Goal: Transaction & Acquisition: Purchase product/service

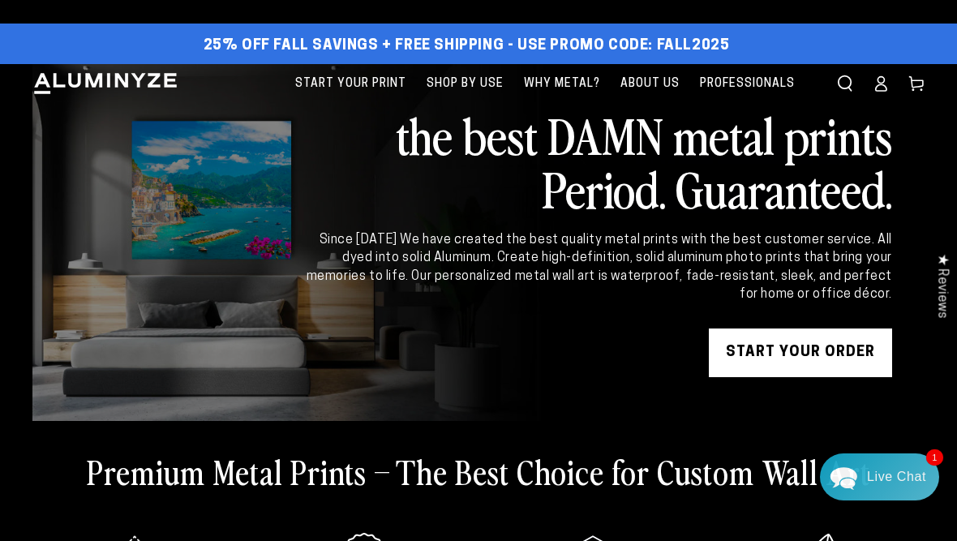
click at [880, 85] on icon at bounding box center [881, 88] width 11 height 6
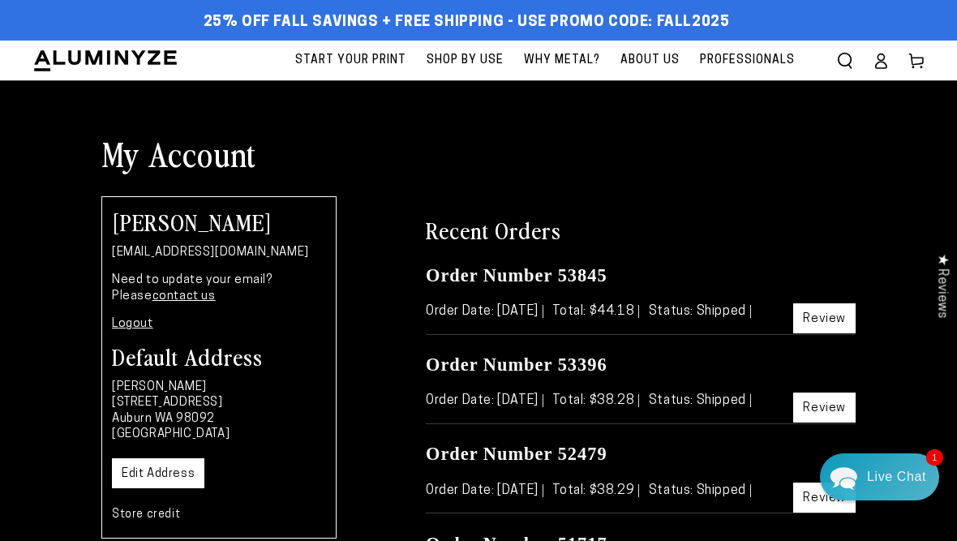
click at [918, 62] on icon at bounding box center [916, 61] width 16 height 16
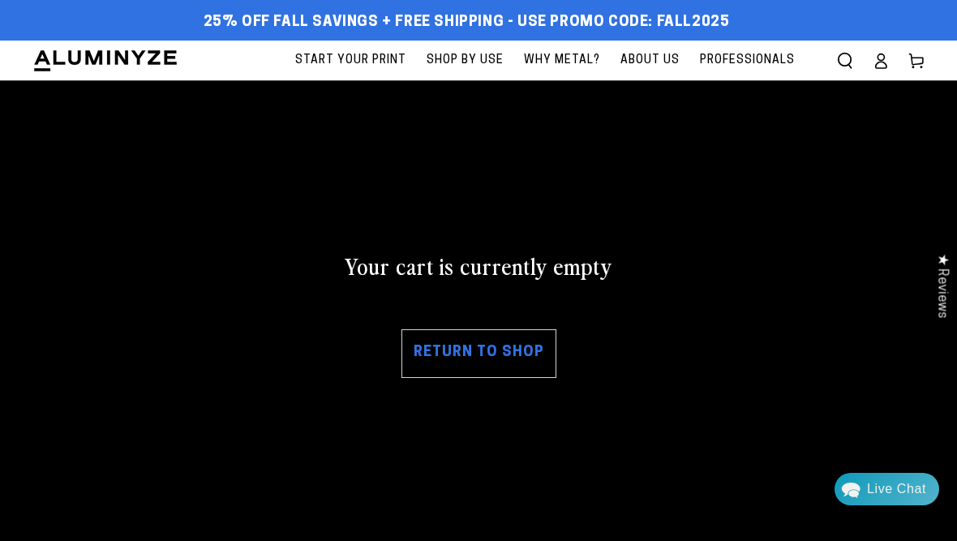
click at [374, 61] on span "Start Your Print" at bounding box center [350, 60] width 111 height 20
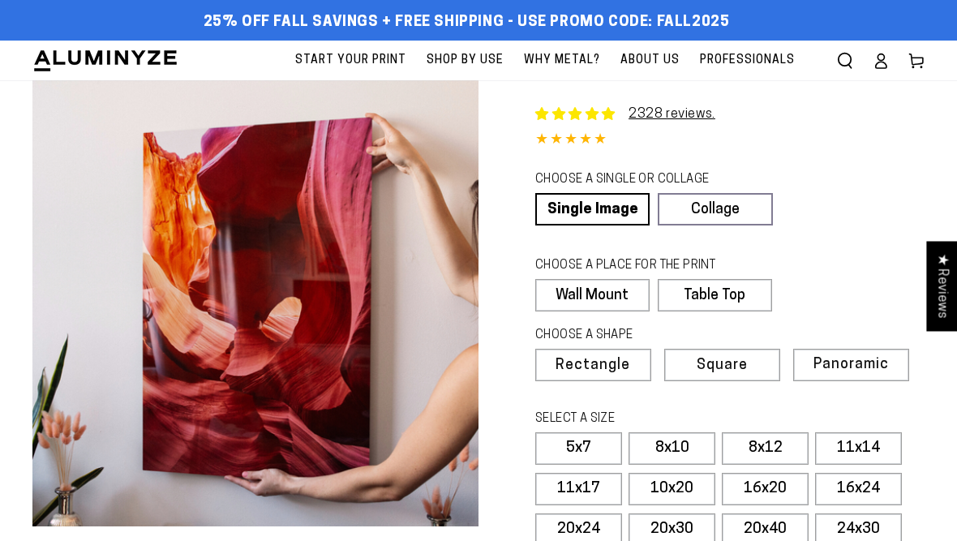
select select "**********"
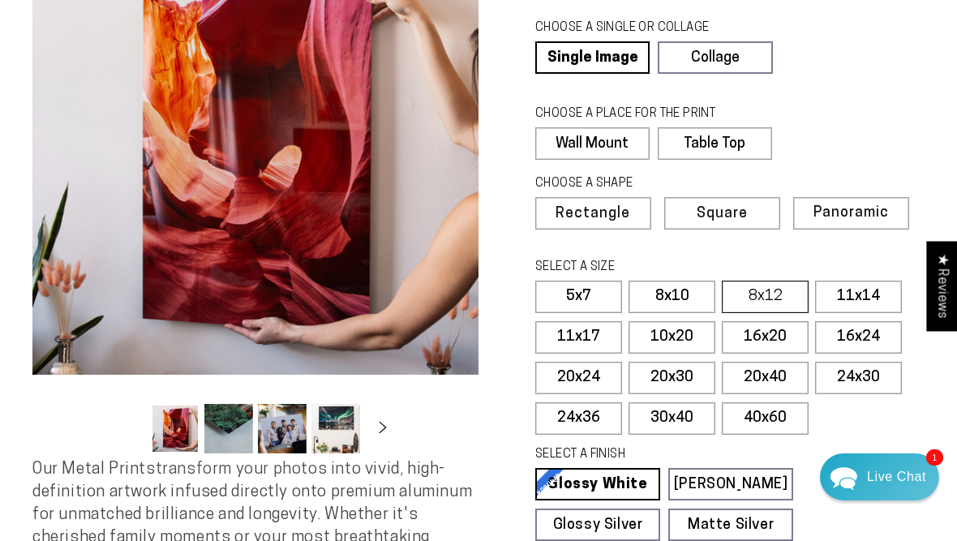
click at [752, 293] on label "8x12" at bounding box center [765, 297] width 87 height 32
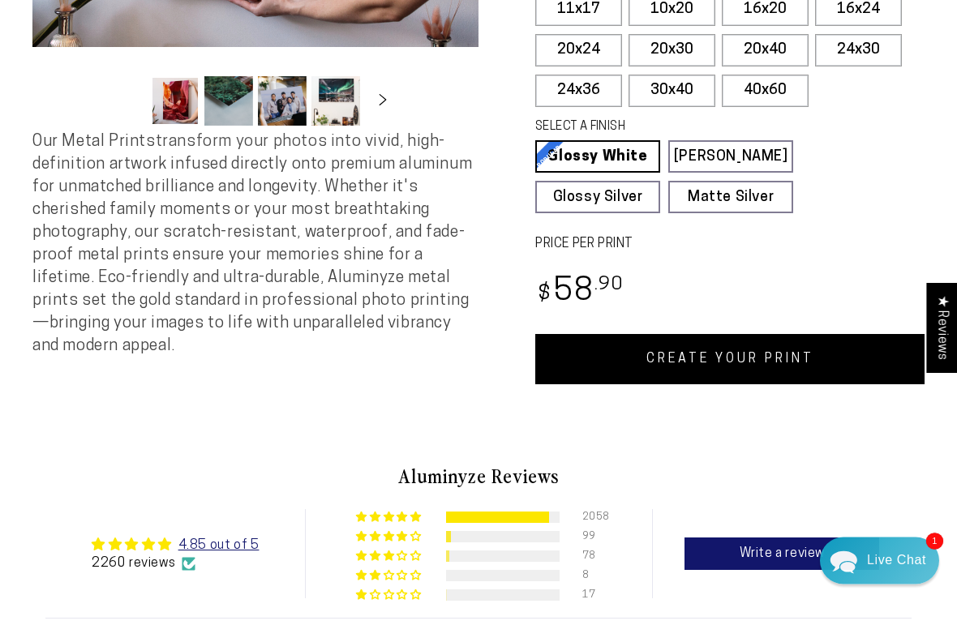
scroll to position [479, 0]
click at [700, 358] on link "CREATE YOUR PRINT" at bounding box center [729, 359] width 389 height 50
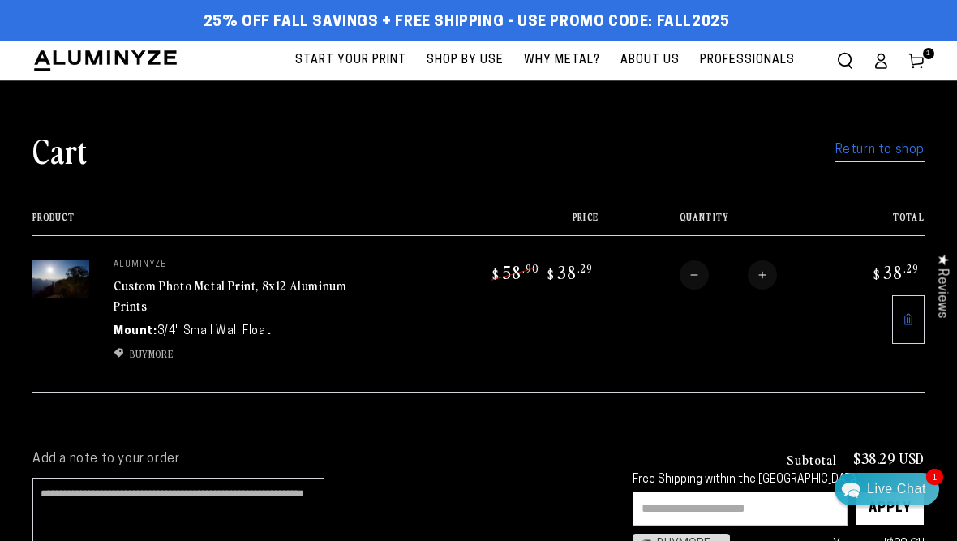
click at [366, 61] on span "Start Your Print" at bounding box center [350, 60] width 111 height 20
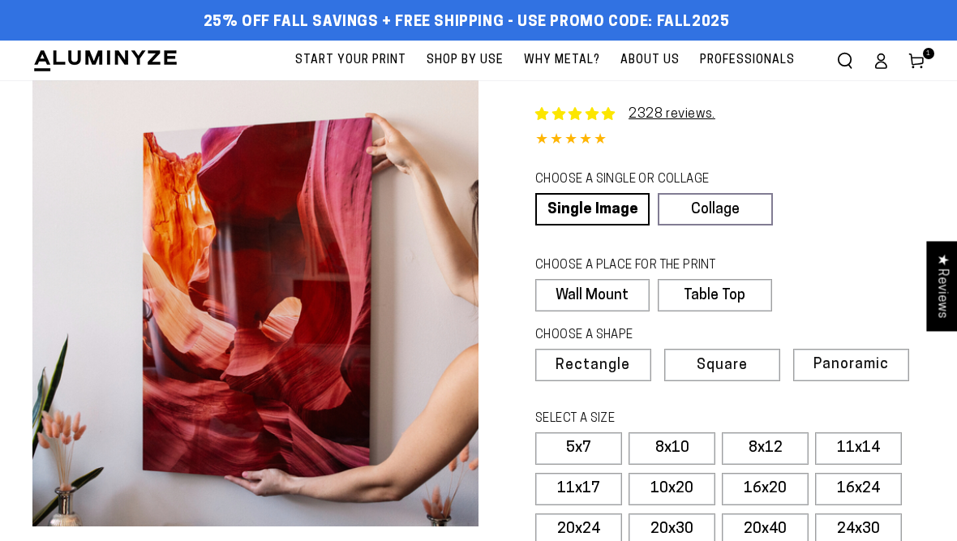
select select "**********"
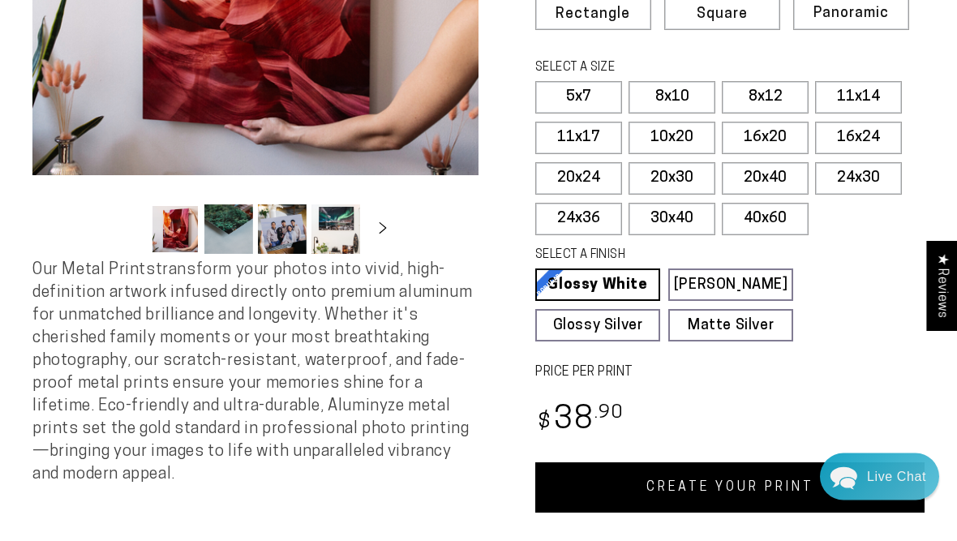
scroll to position [351, 0]
click at [764, 92] on label "8x12" at bounding box center [765, 97] width 87 height 32
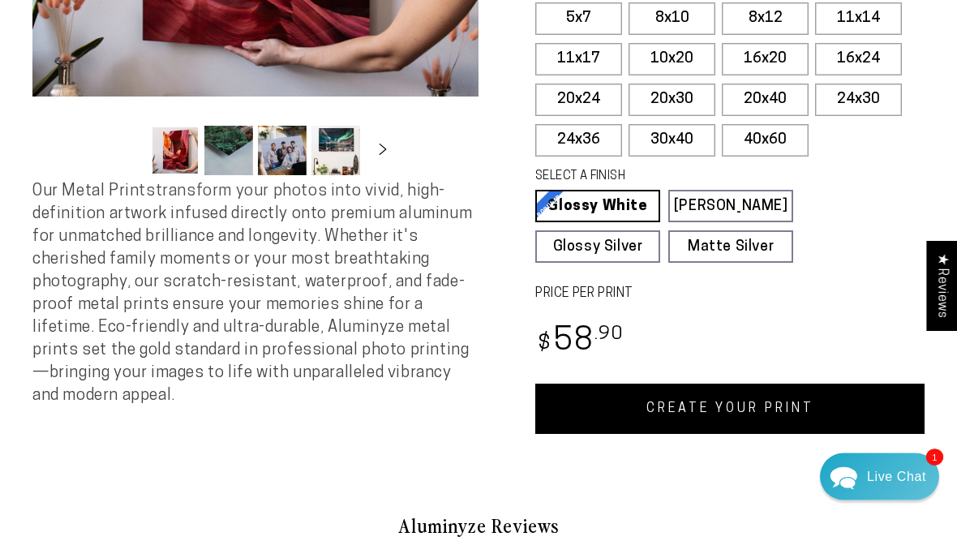
scroll to position [430, 0]
click at [752, 400] on link "CREATE YOUR PRINT" at bounding box center [729, 408] width 389 height 50
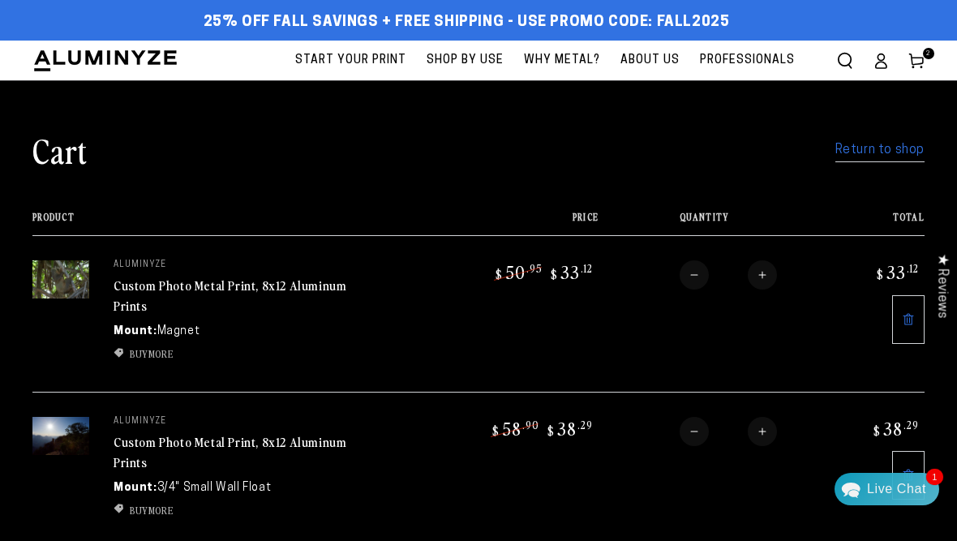
click at [365, 63] on span "Start Your Print" at bounding box center [350, 60] width 111 height 20
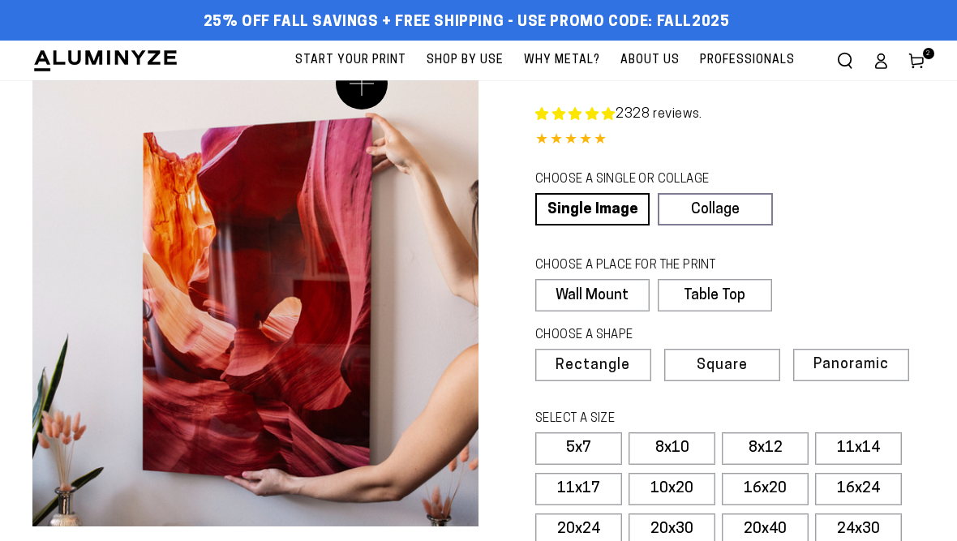
select select "**********"
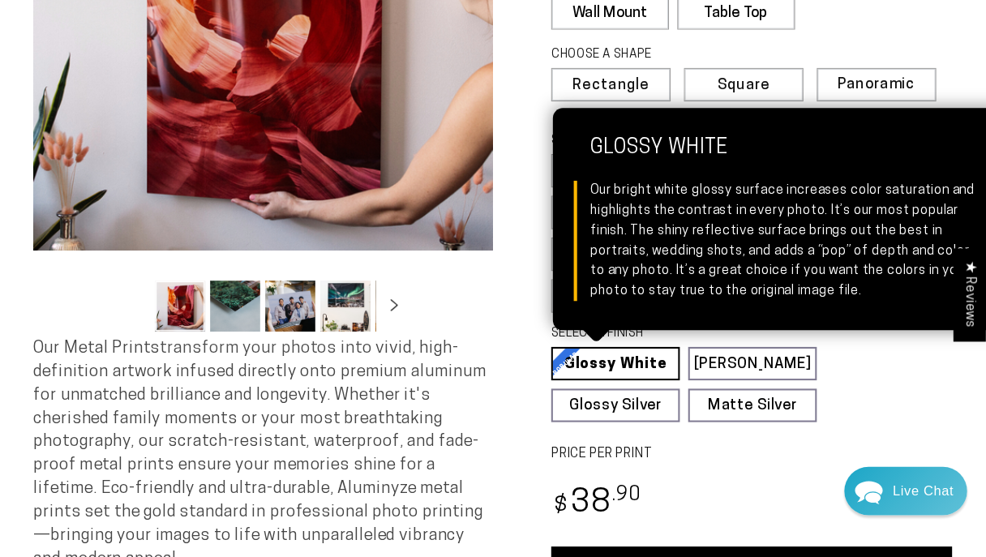
scroll to position [282, 0]
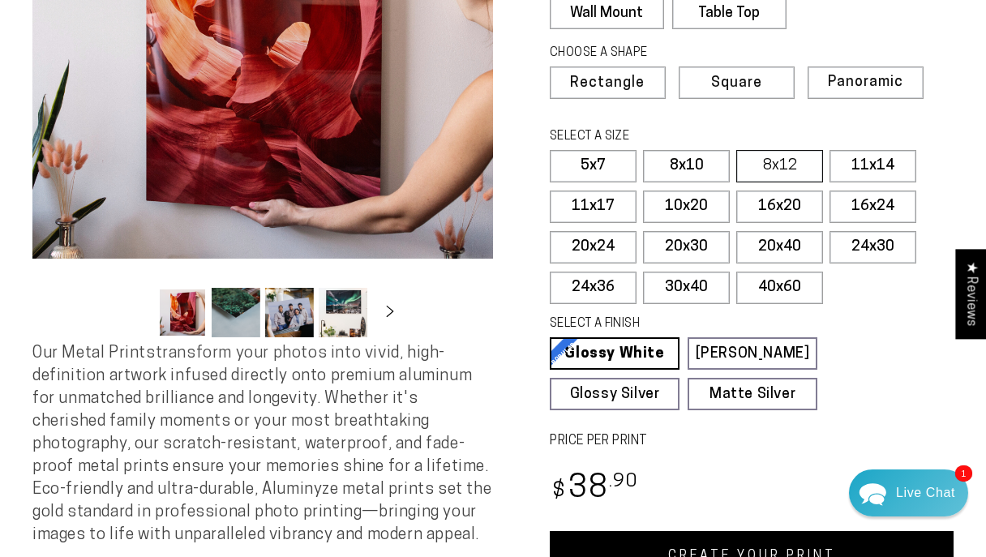
click at [775, 163] on label "8x12" at bounding box center [779, 166] width 87 height 32
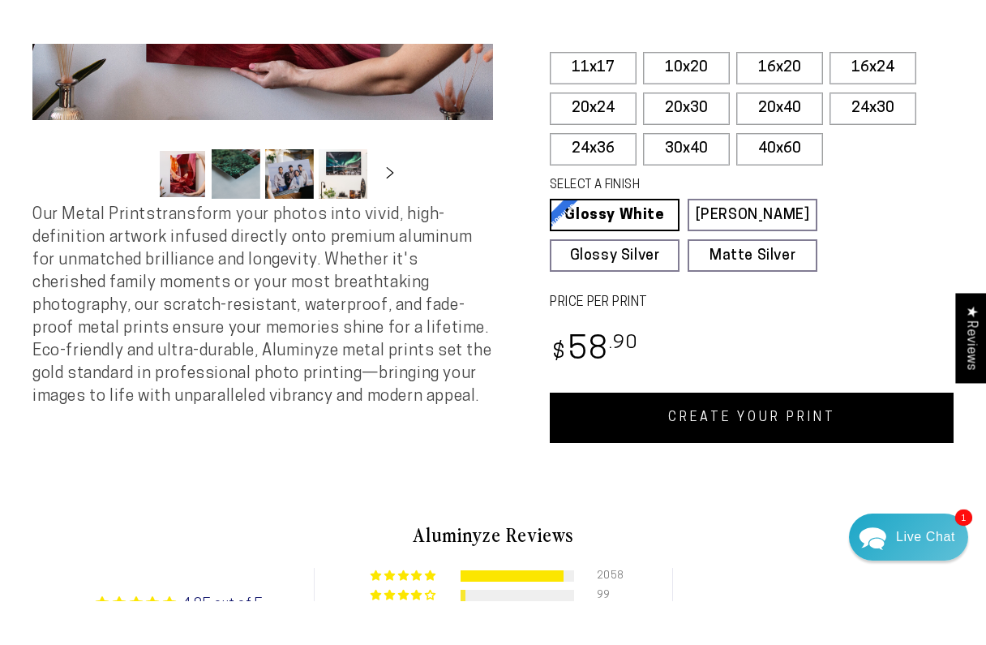
scroll to position [469, 0]
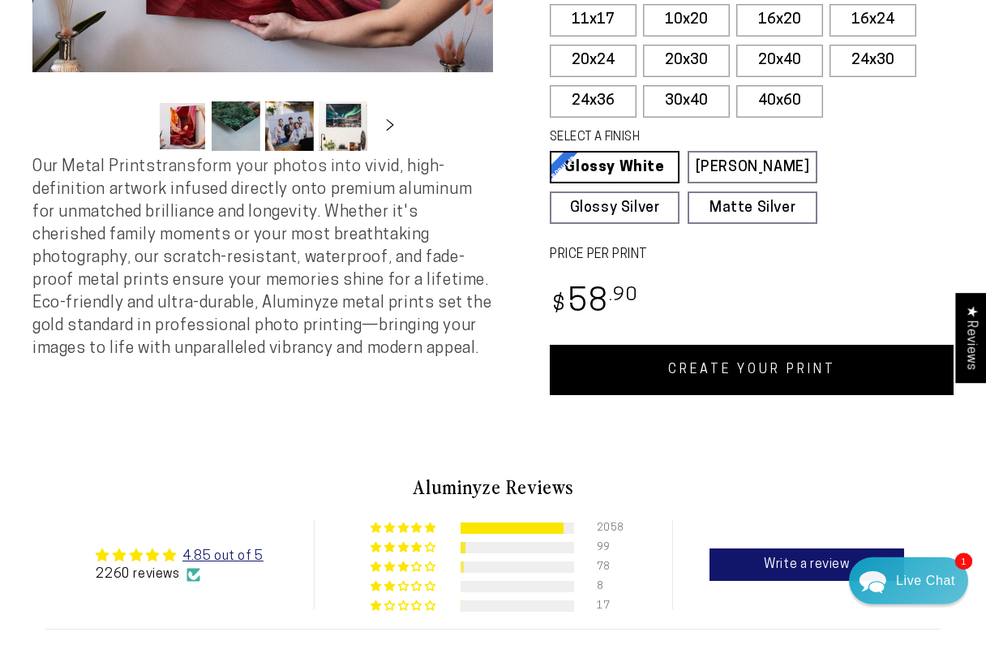
click at [691, 374] on link "CREATE YOUR PRINT" at bounding box center [752, 370] width 404 height 50
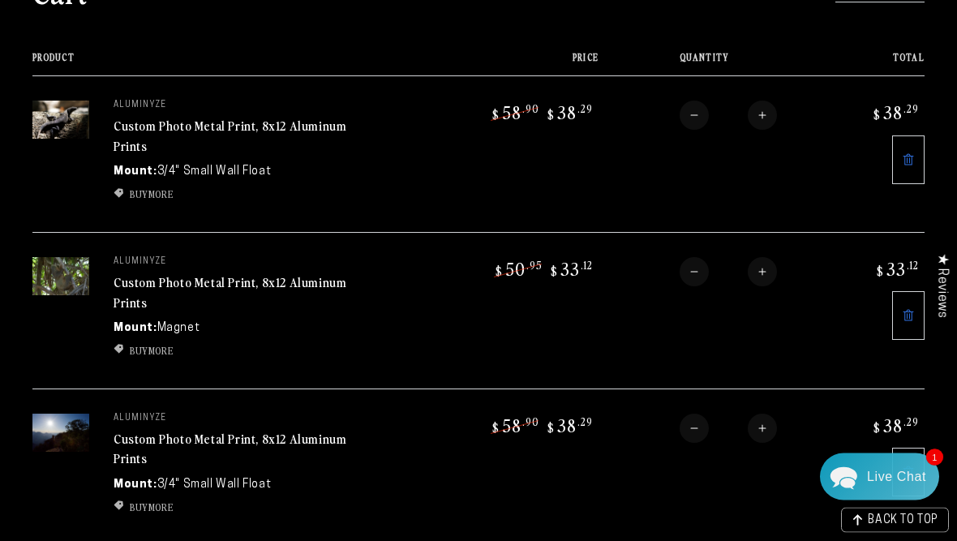
scroll to position [143, 0]
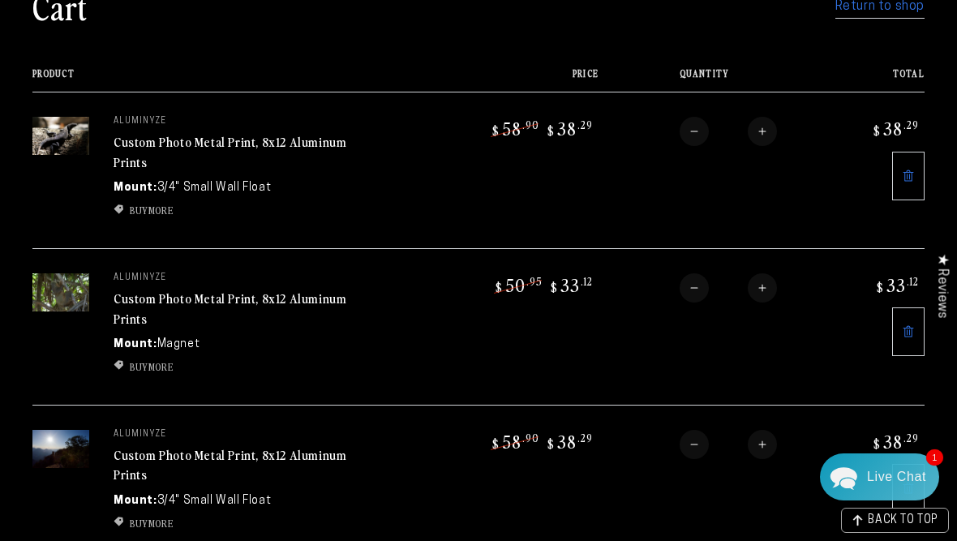
click at [57, 290] on img at bounding box center [60, 292] width 57 height 38
click at [134, 302] on link "Custom Photo Metal Print, 8x12 Aluminum Prints" at bounding box center [229, 308] width 233 height 39
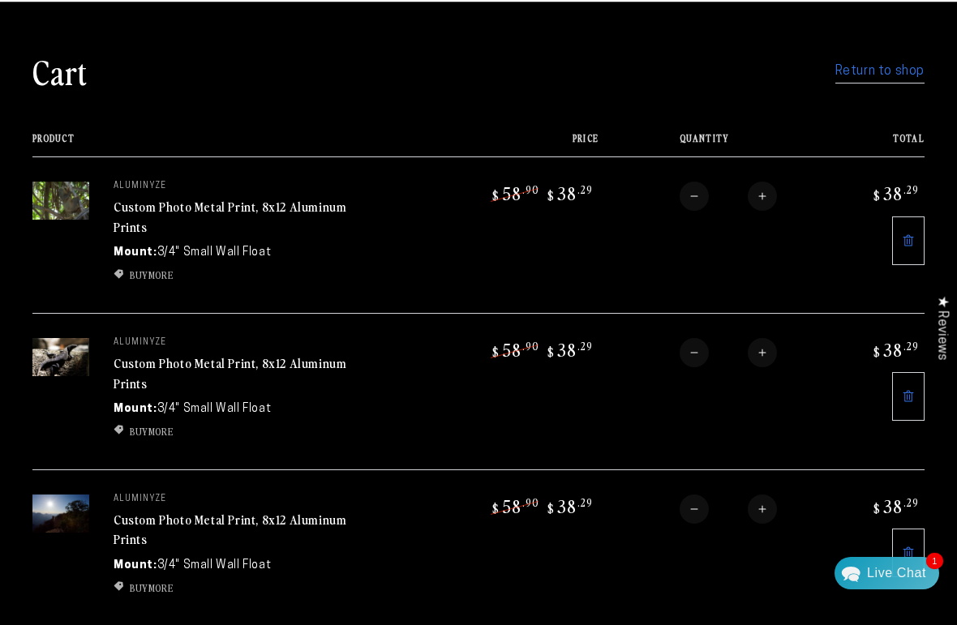
click at [51, 199] on img at bounding box center [60, 201] width 57 height 38
click at [63, 200] on img at bounding box center [60, 201] width 57 height 38
click at [71, 196] on img at bounding box center [60, 201] width 57 height 38
click at [53, 208] on img at bounding box center [60, 201] width 57 height 38
click at [160, 208] on link "Custom Photo Metal Print, 8x12 Aluminum Prints" at bounding box center [229, 216] width 233 height 39
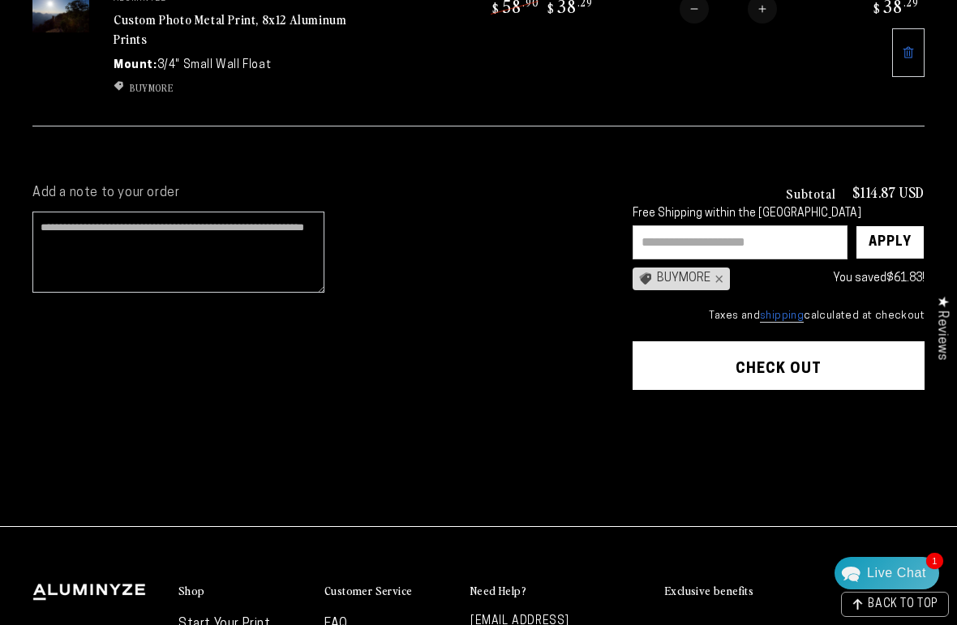
scroll to position [578, 0]
click at [840, 360] on button "Check out" at bounding box center [778, 366] width 292 height 49
